Goal: Task Accomplishment & Management: Use online tool/utility

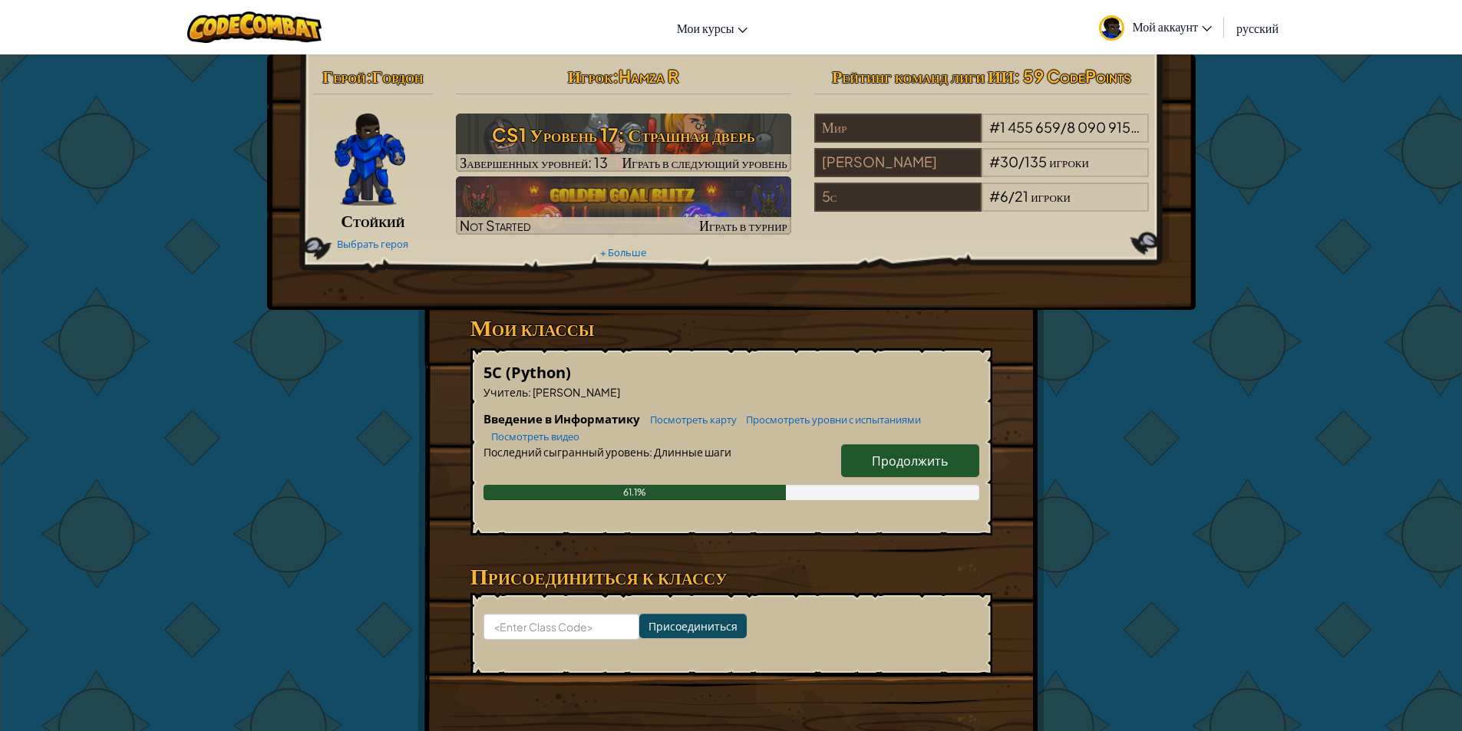
click at [941, 455] on span "Продолжить" at bounding box center [910, 461] width 76 height 16
select select "ru"
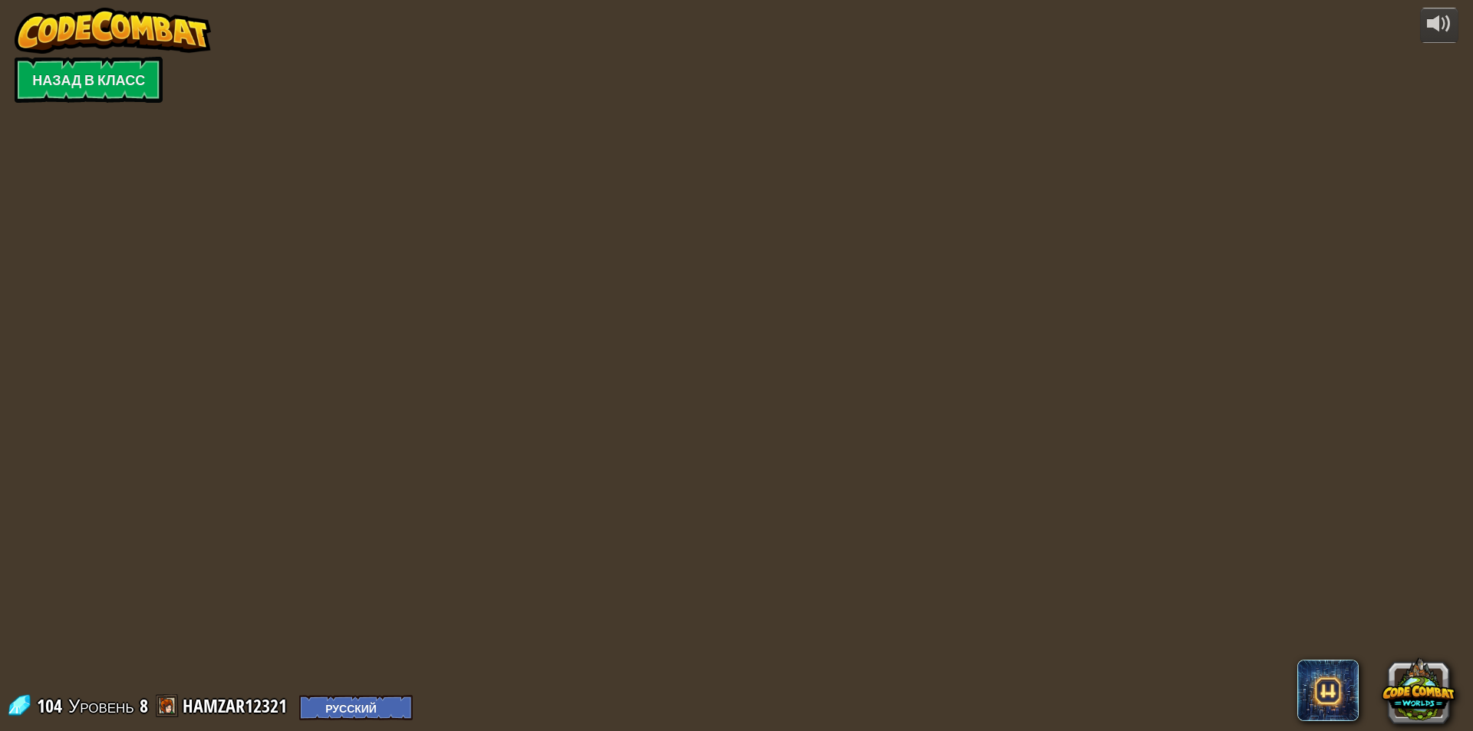
select select "ru"
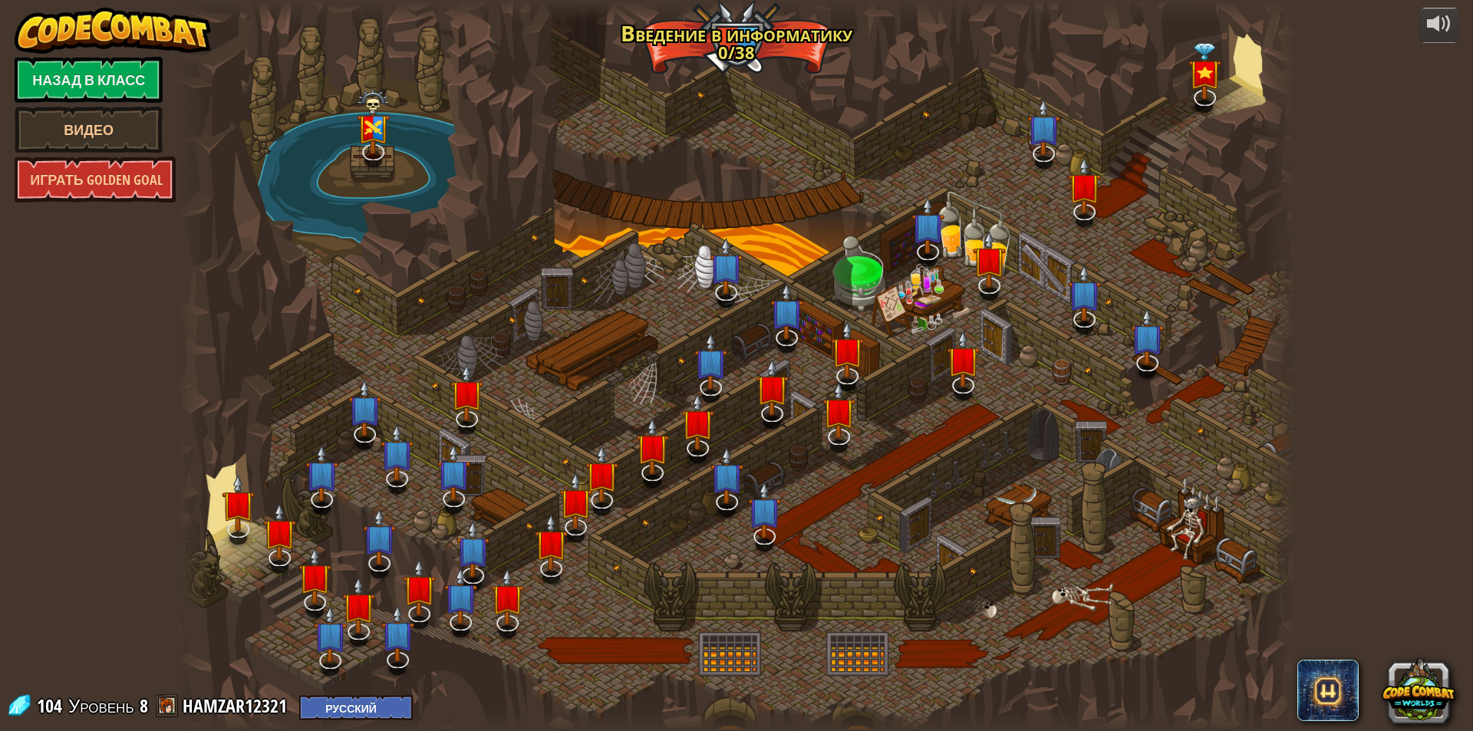
select select "ru"
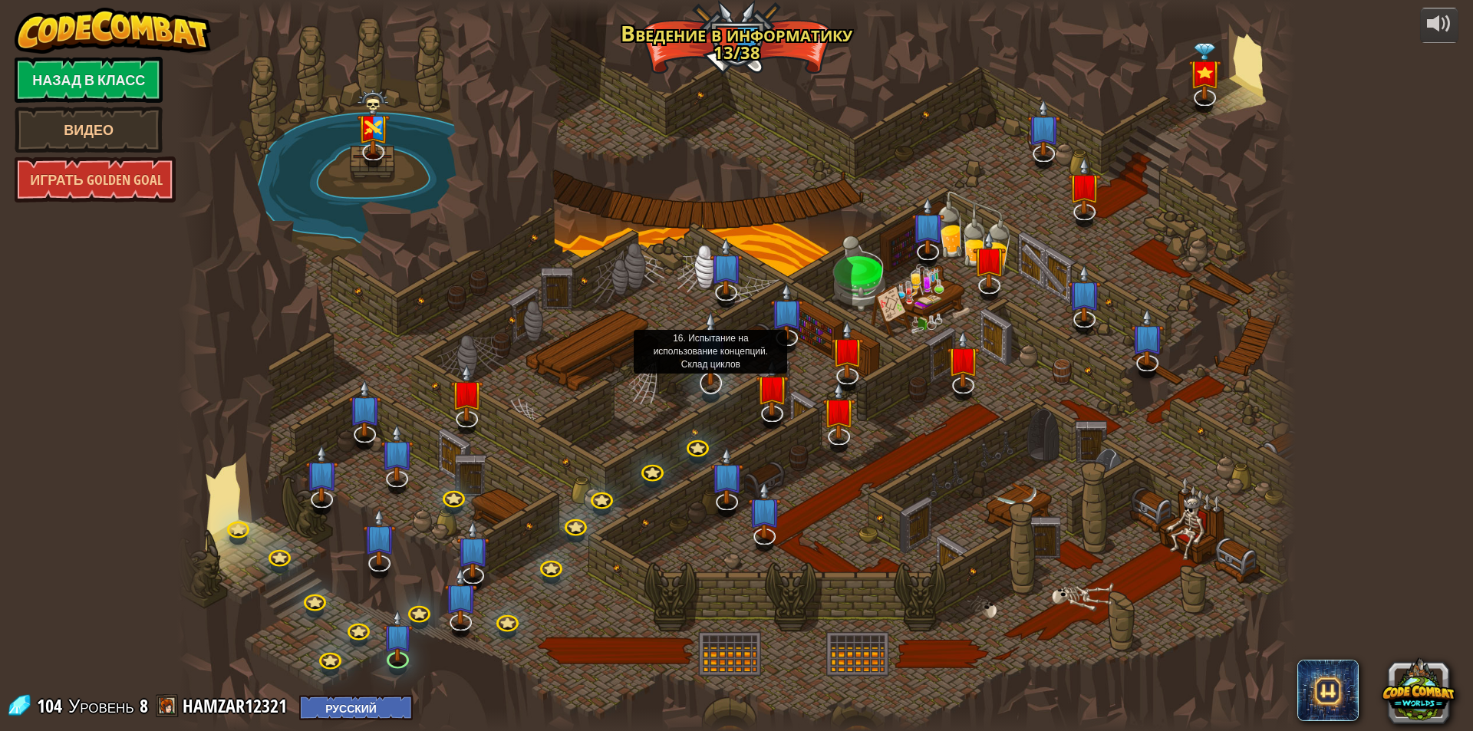
click at [694, 378] on img at bounding box center [710, 348] width 33 height 75
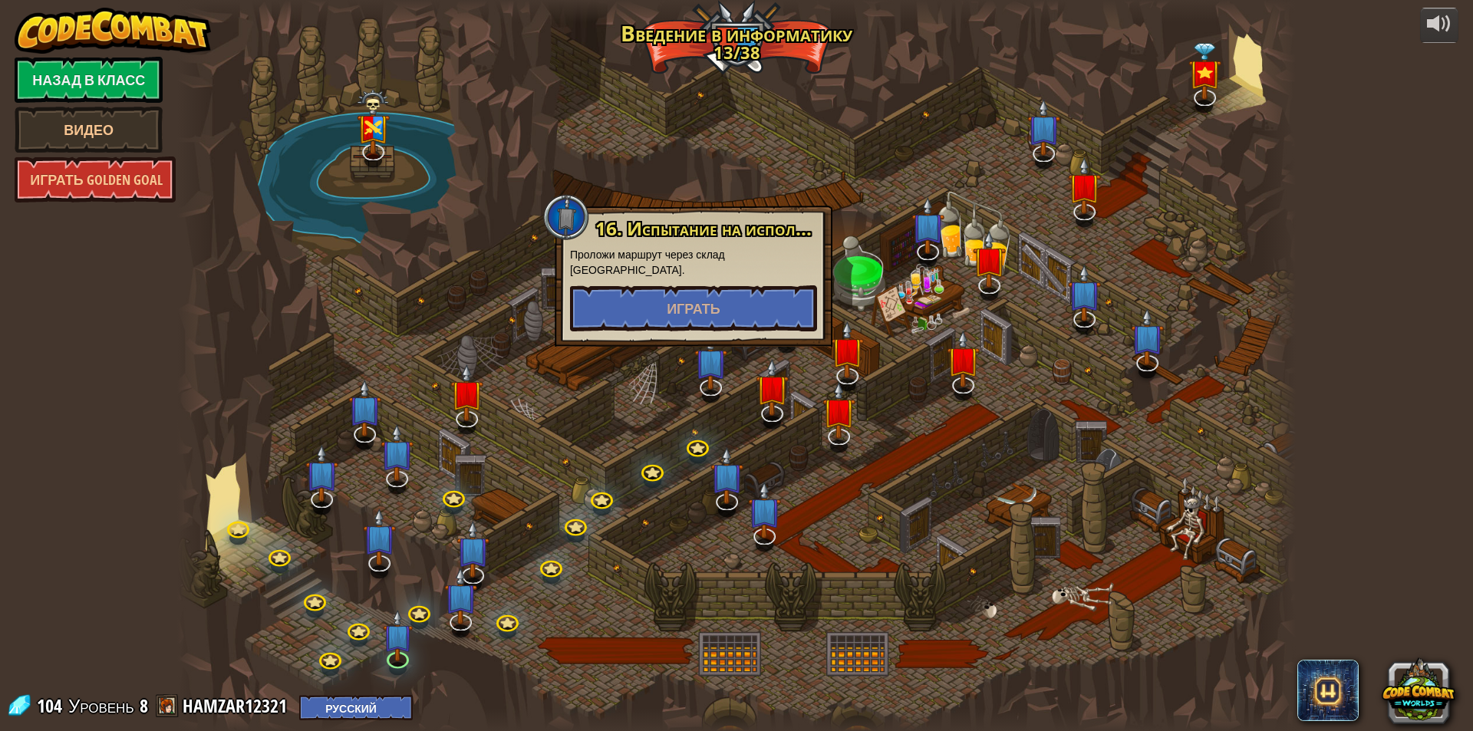
click at [693, 378] on div at bounding box center [736, 365] width 1119 height 731
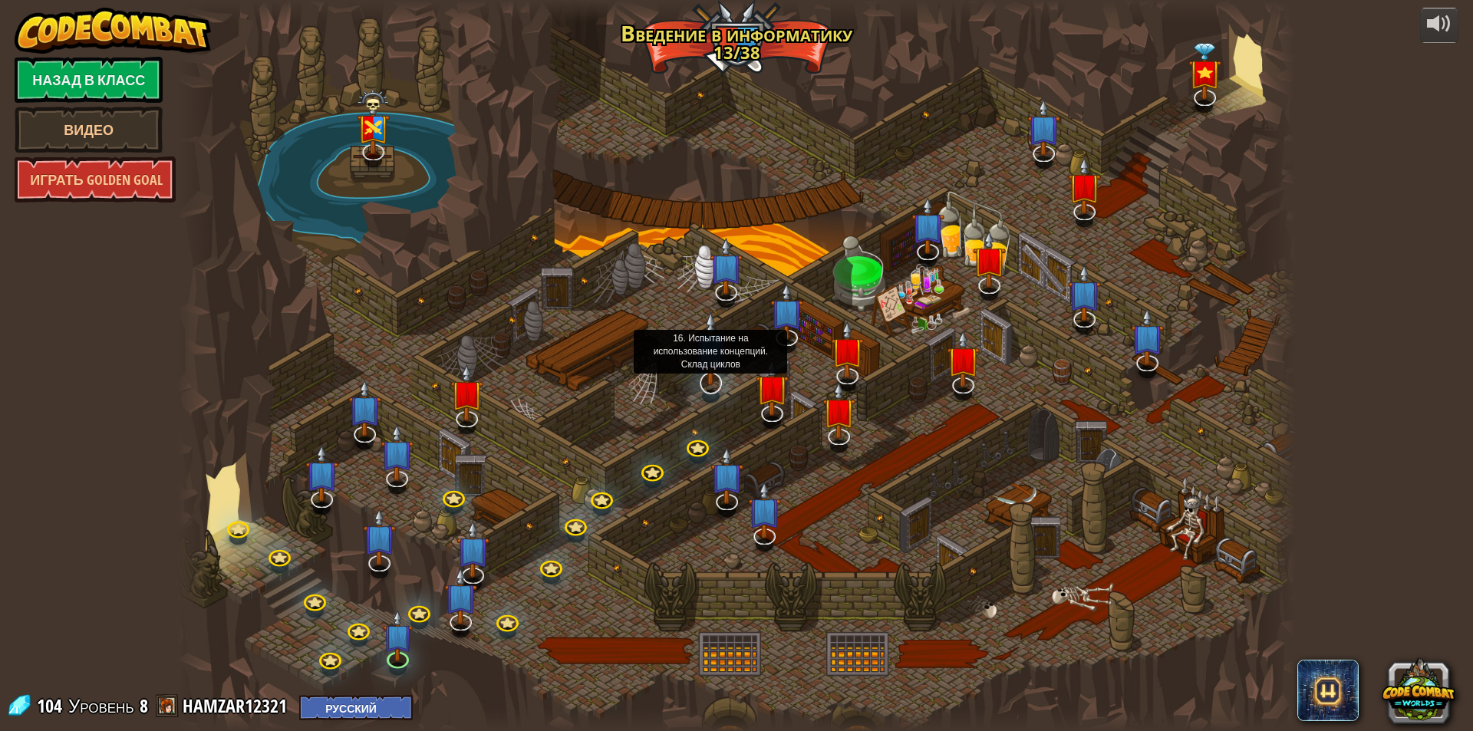
click at [711, 338] on img at bounding box center [710, 348] width 33 height 75
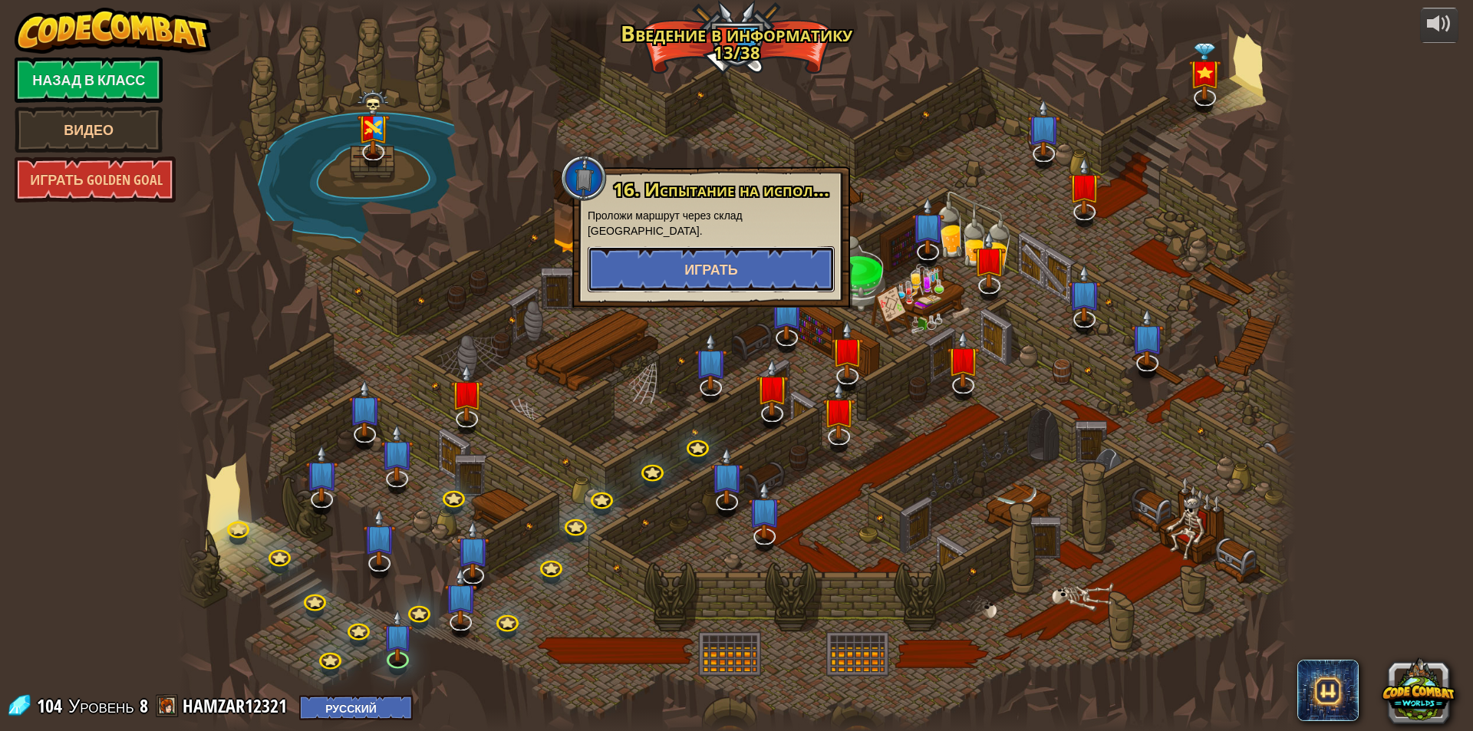
click at [741, 256] on button "Играть" at bounding box center [711, 269] width 247 height 46
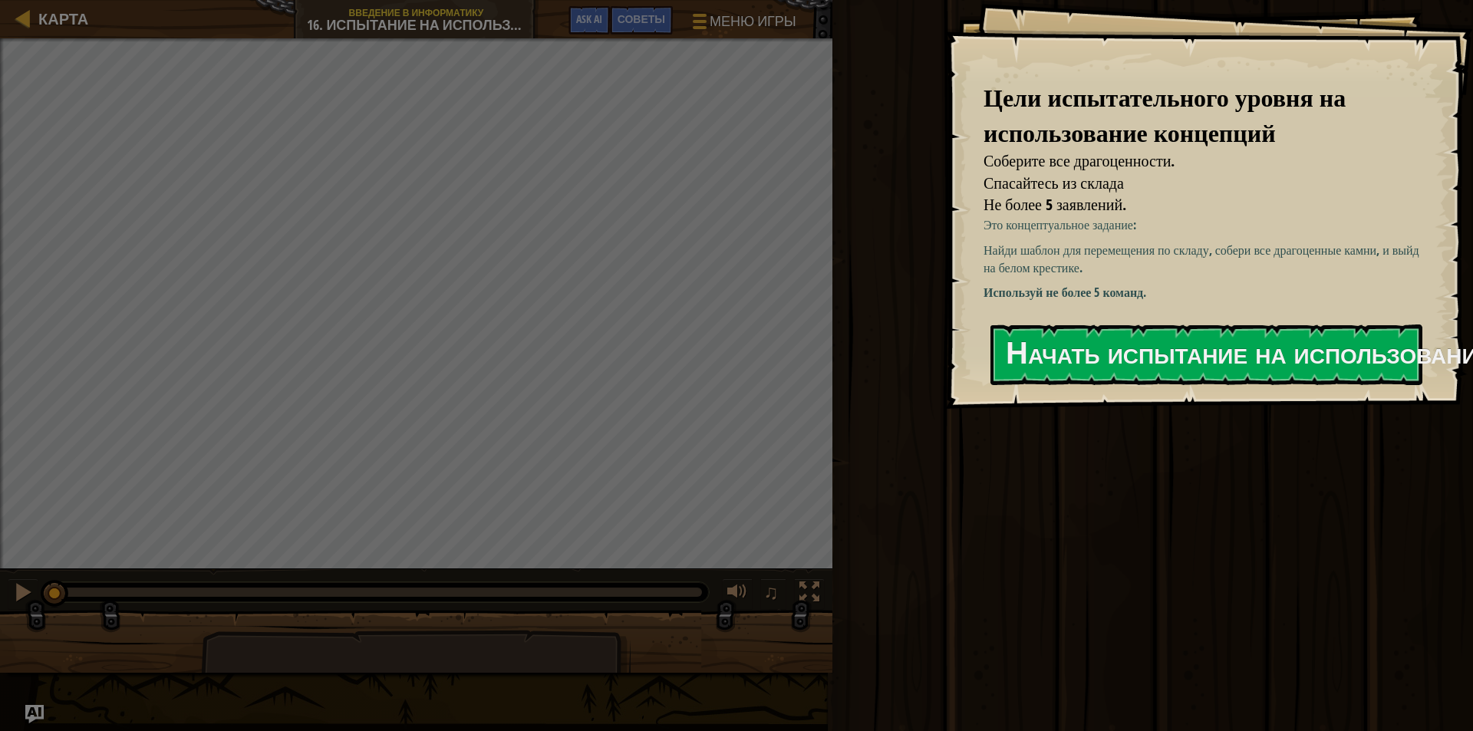
drag, startPoint x: 1229, startPoint y: 352, endPoint x: 1224, endPoint y: 360, distance: 9.4
click at [1226, 353] on div "Цели испытательного уровня на использование концепций Соберите все драгоценност…" at bounding box center [1209, 204] width 528 height 409
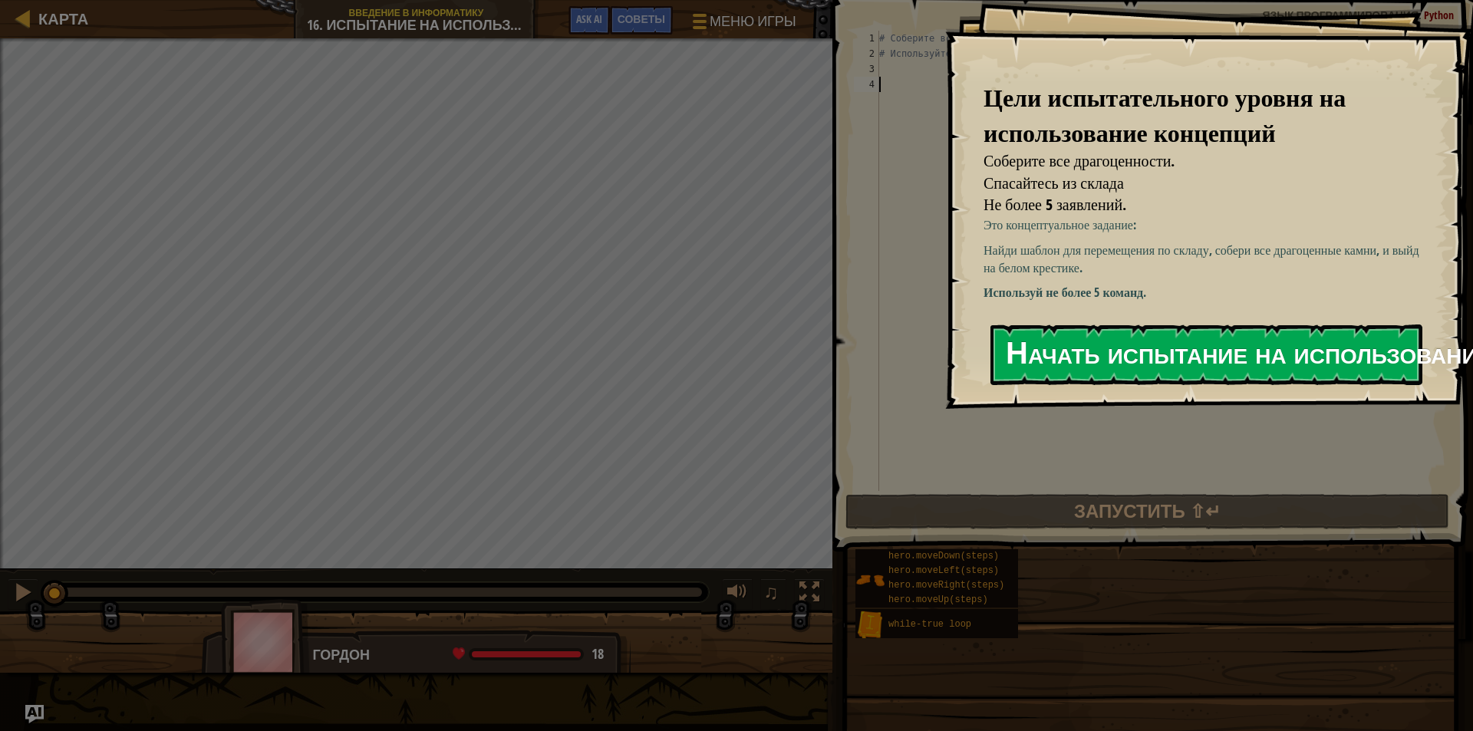
click at [1196, 385] on button "Начать испытание на использование концепций" at bounding box center [1207, 355] width 432 height 61
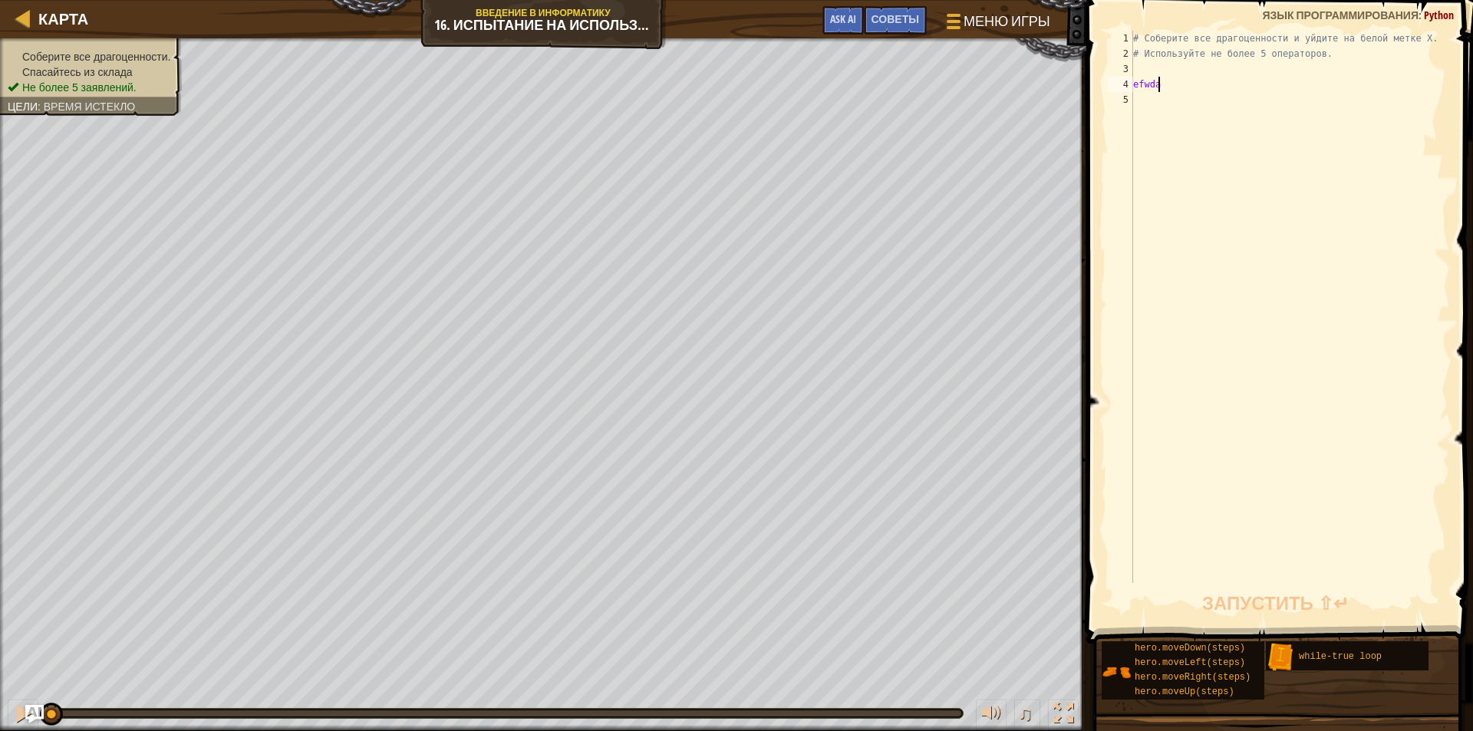
scroll to position [7, 0]
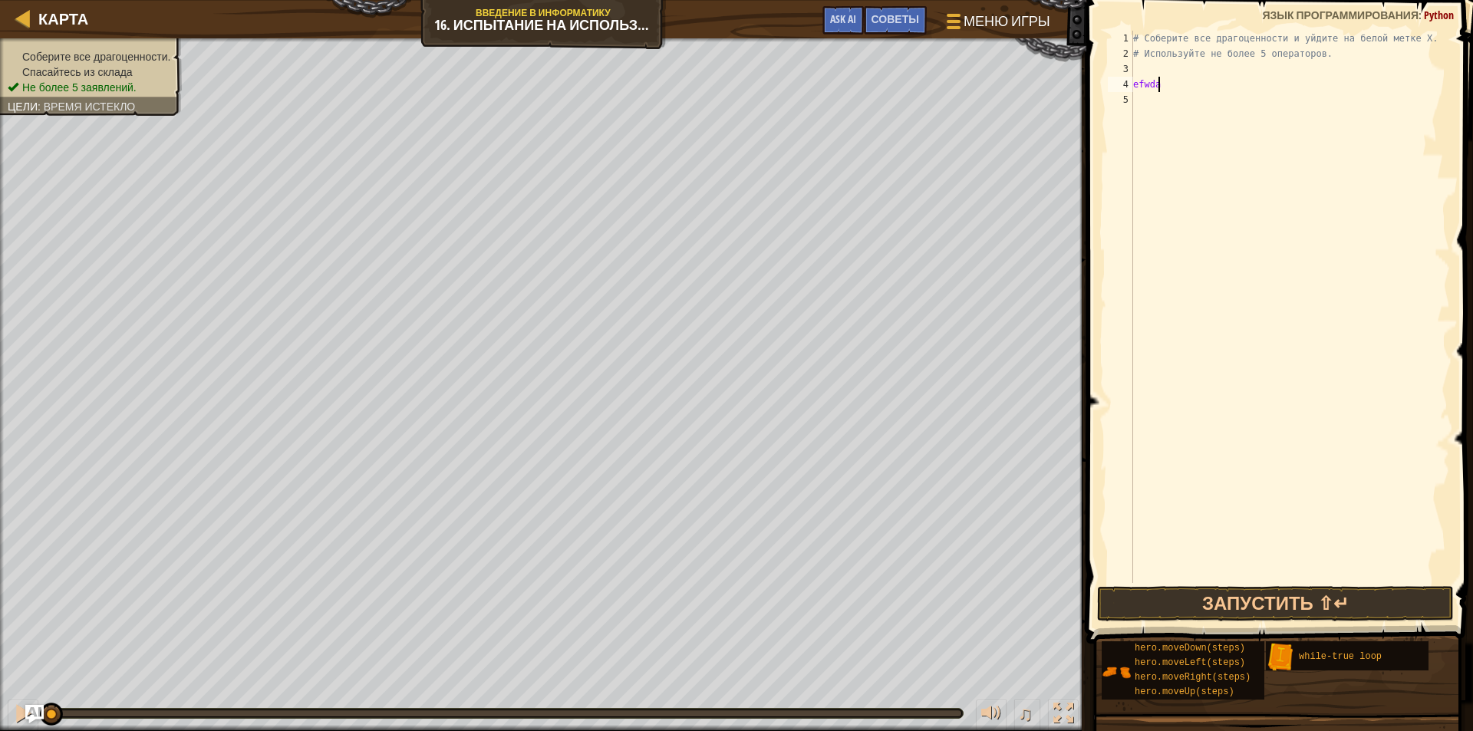
type textarea "e"
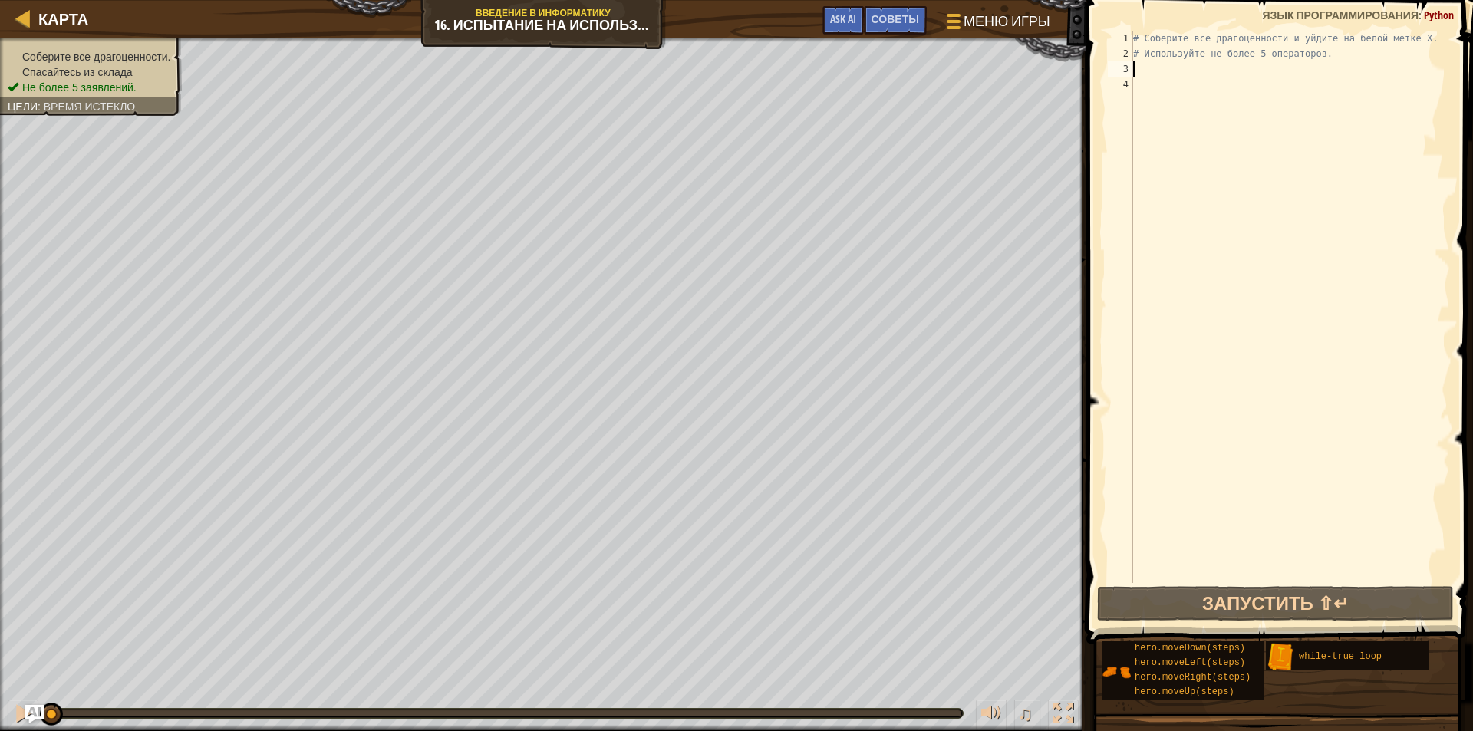
type textarea "h"
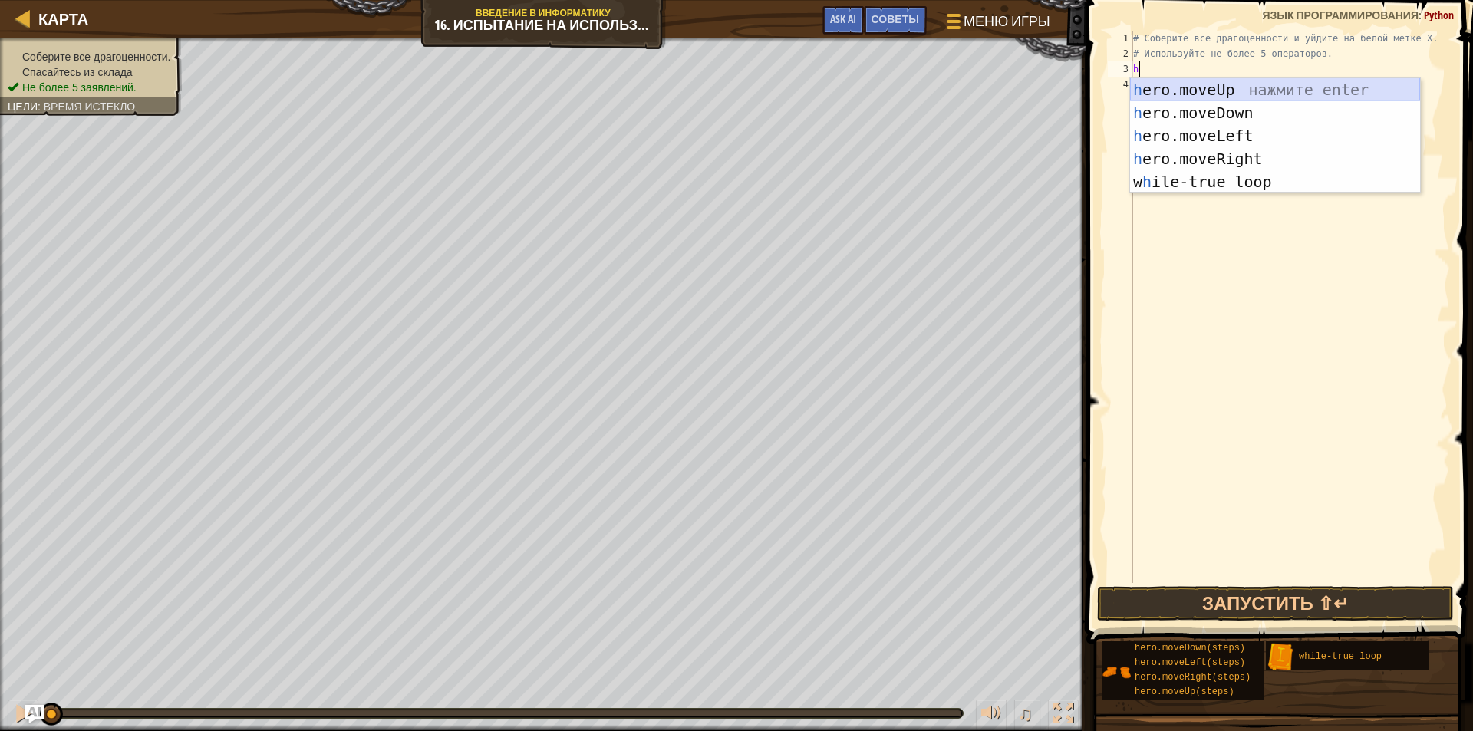
click at [1171, 87] on div "h ero.moveUp нажмите enter h ero.moveDown нажмите enter h ero.moveLeft нажмите …" at bounding box center [1275, 158] width 290 height 161
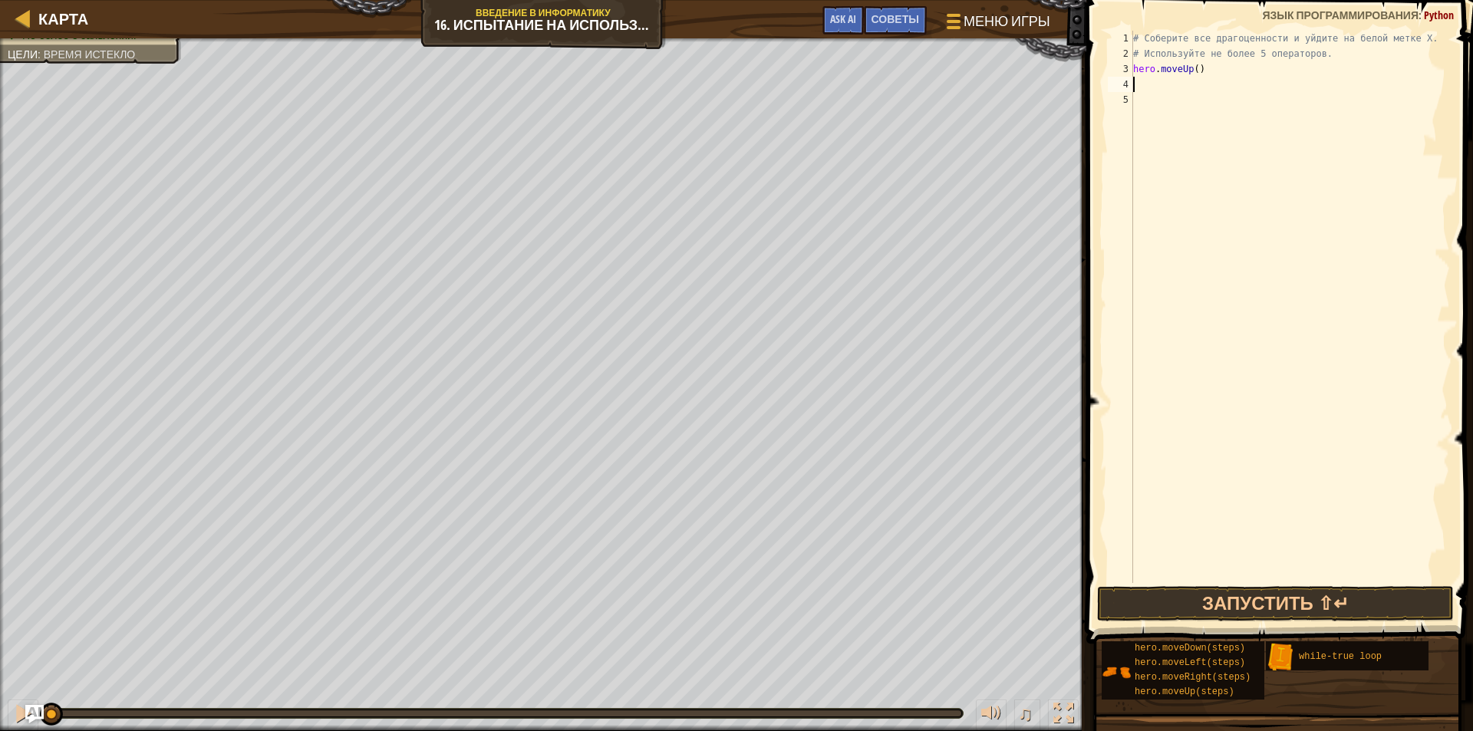
type textarea "h"
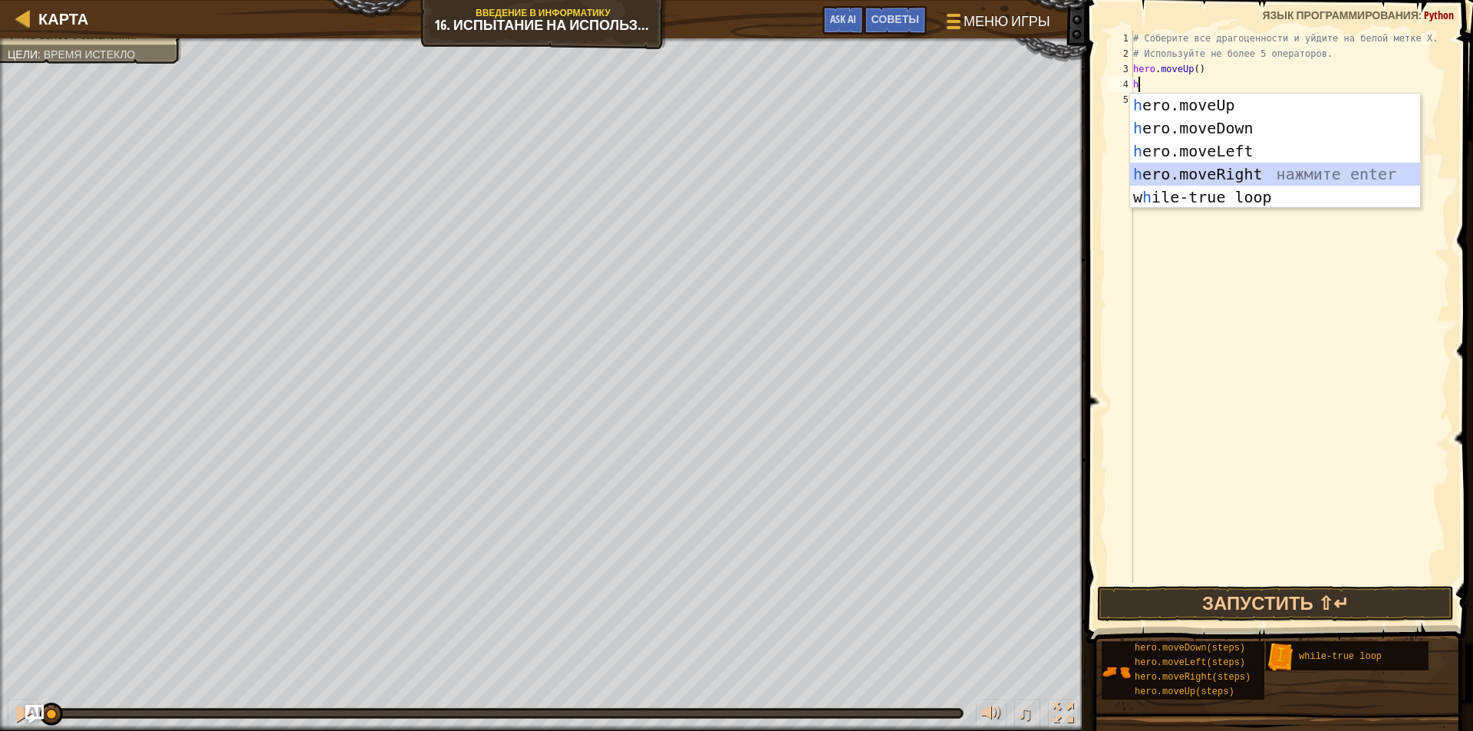
click at [1182, 166] on div "h ero.moveUp нажмите enter h ero.moveDown нажмите enter h ero.moveLeft нажмите …" at bounding box center [1275, 174] width 290 height 161
